Goal: Complete application form

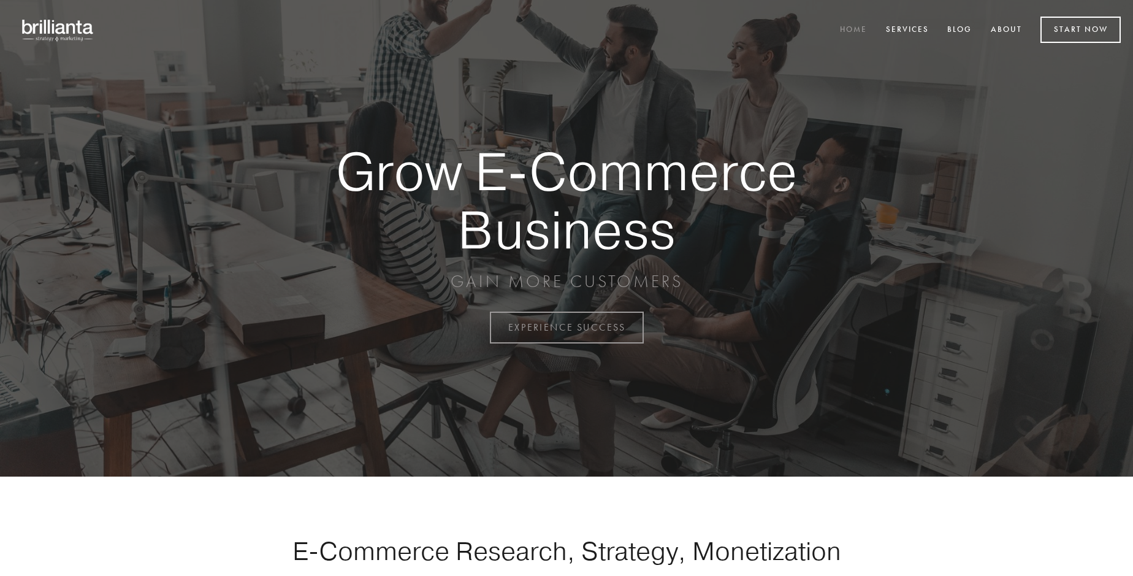
scroll to position [3215, 0]
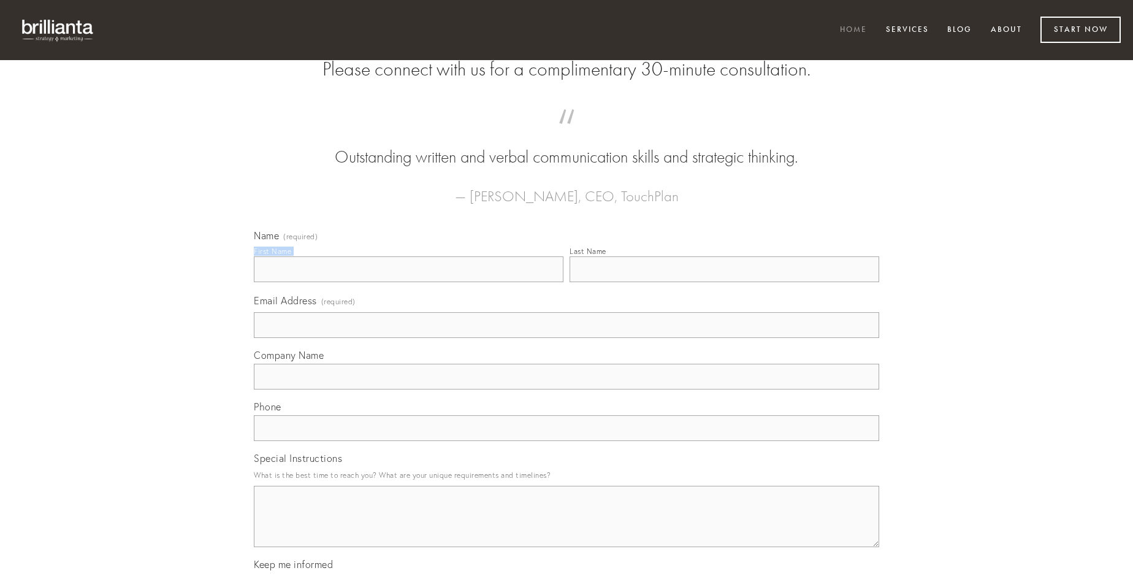
type input "[PERSON_NAME]"
click at [724, 282] on input "Last Name" at bounding box center [725, 269] width 310 height 26
type input "[PERSON_NAME]"
click at [567, 338] on input "Email Address (required)" at bounding box center [567, 325] width 626 height 26
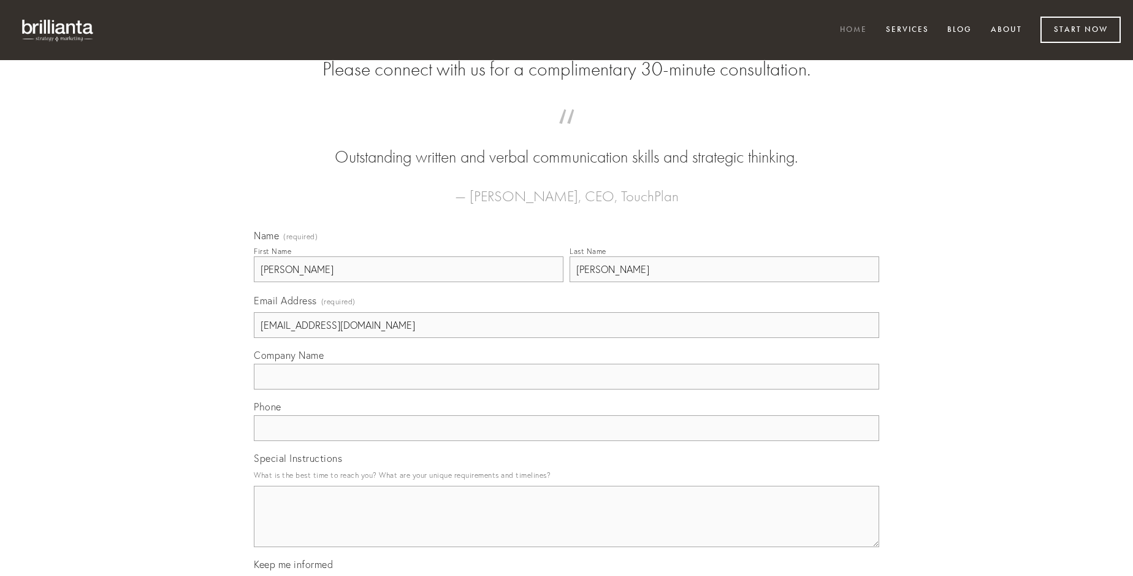
type input "[EMAIL_ADDRESS][DOMAIN_NAME]"
click at [567, 389] on input "Company Name" at bounding box center [567, 377] width 626 height 26
type input "tenetur"
click at [567, 441] on input "text" at bounding box center [567, 428] width 626 height 26
click at [567, 527] on textarea "Special Instructions" at bounding box center [567, 516] width 626 height 61
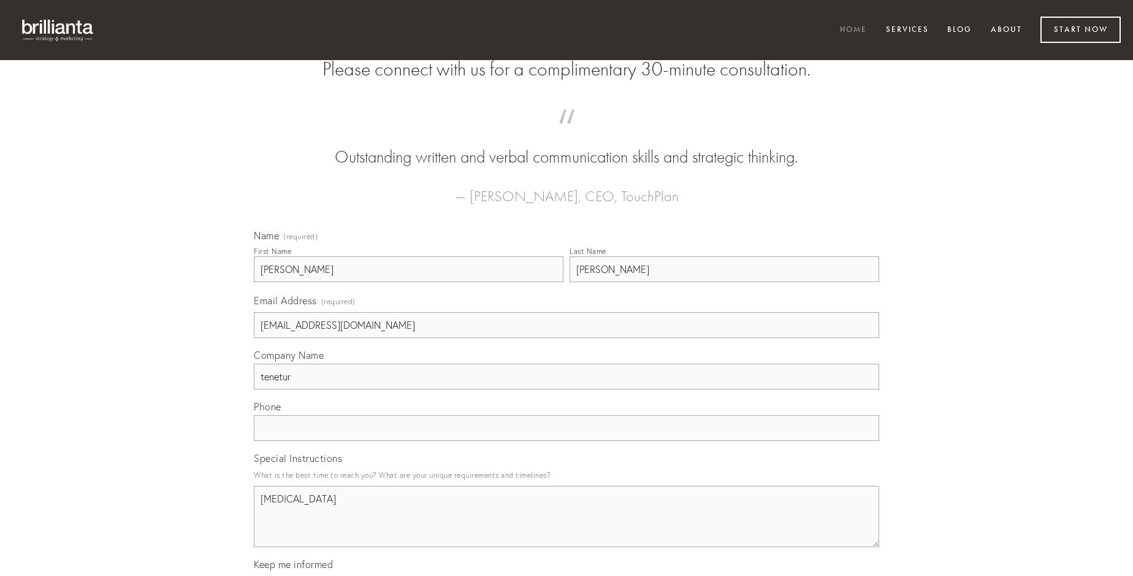
type textarea "[MEDICAL_DATA]"
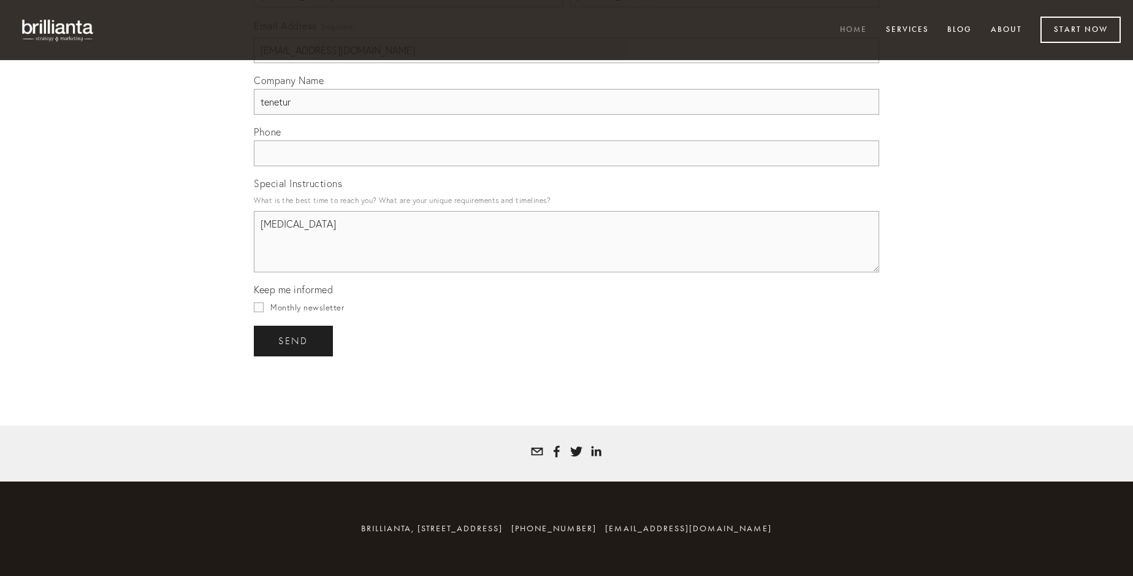
click at [294, 340] on span "send" at bounding box center [293, 340] width 30 height 11
